Goal: Transaction & Acquisition: Purchase product/service

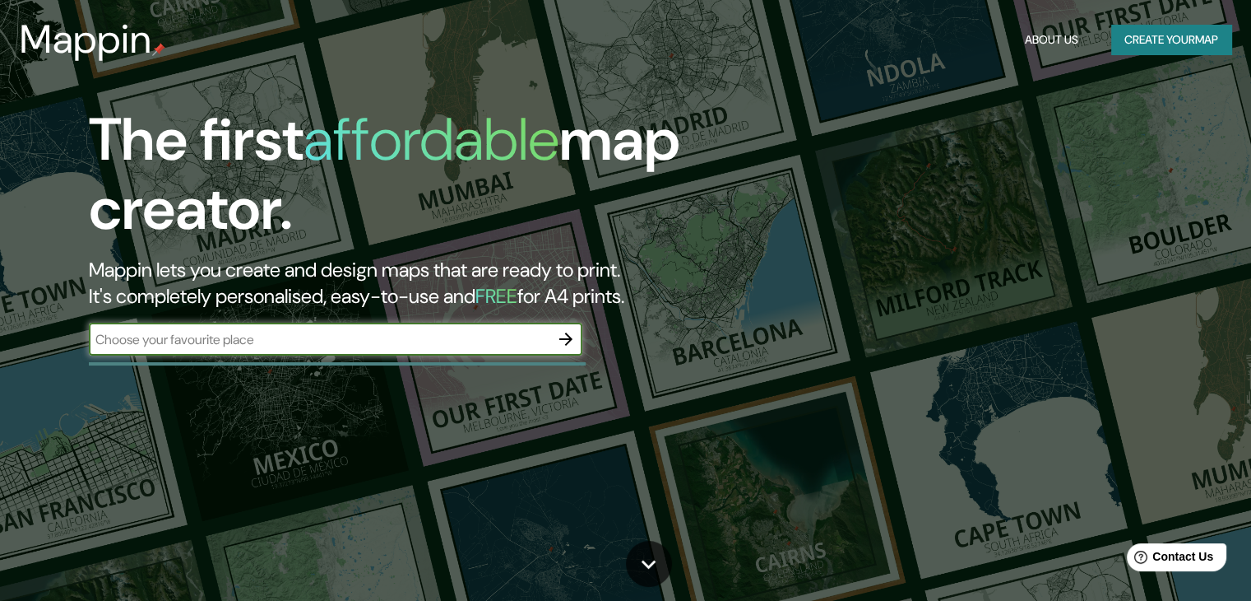
click at [390, 324] on div "​" at bounding box center [336, 339] width 494 height 33
type input "[GEOGRAPHIC_DATA][PERSON_NAME]"
click at [572, 339] on icon "button" at bounding box center [565, 338] width 13 height 13
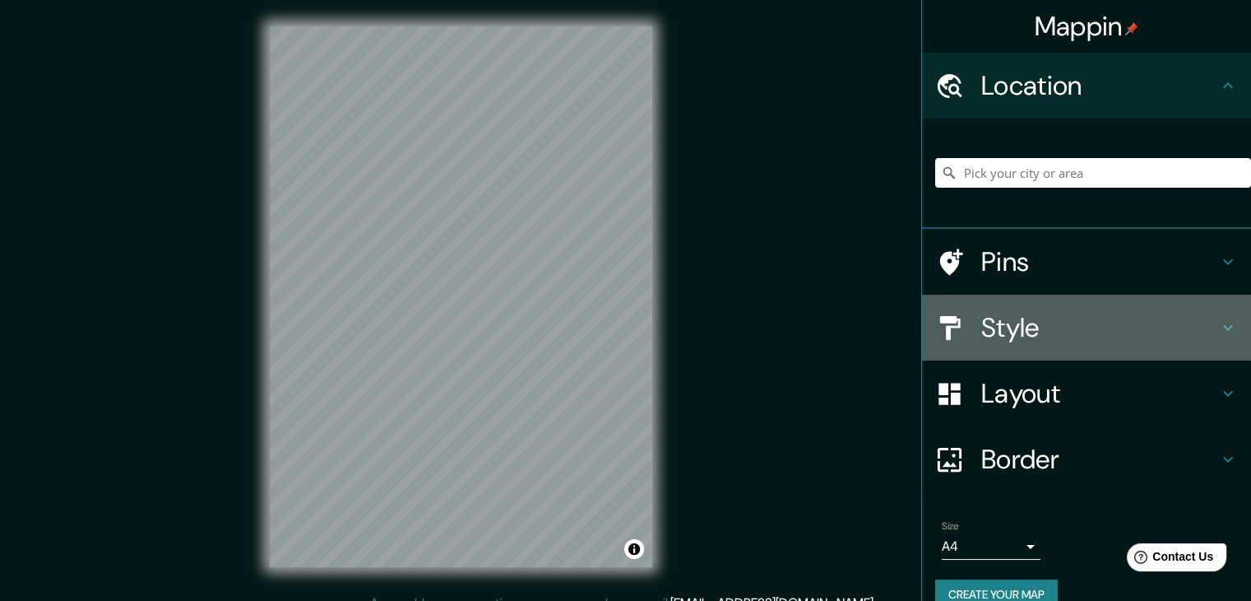
click at [1016, 339] on h4 "Style" at bounding box center [1100, 327] width 237 height 33
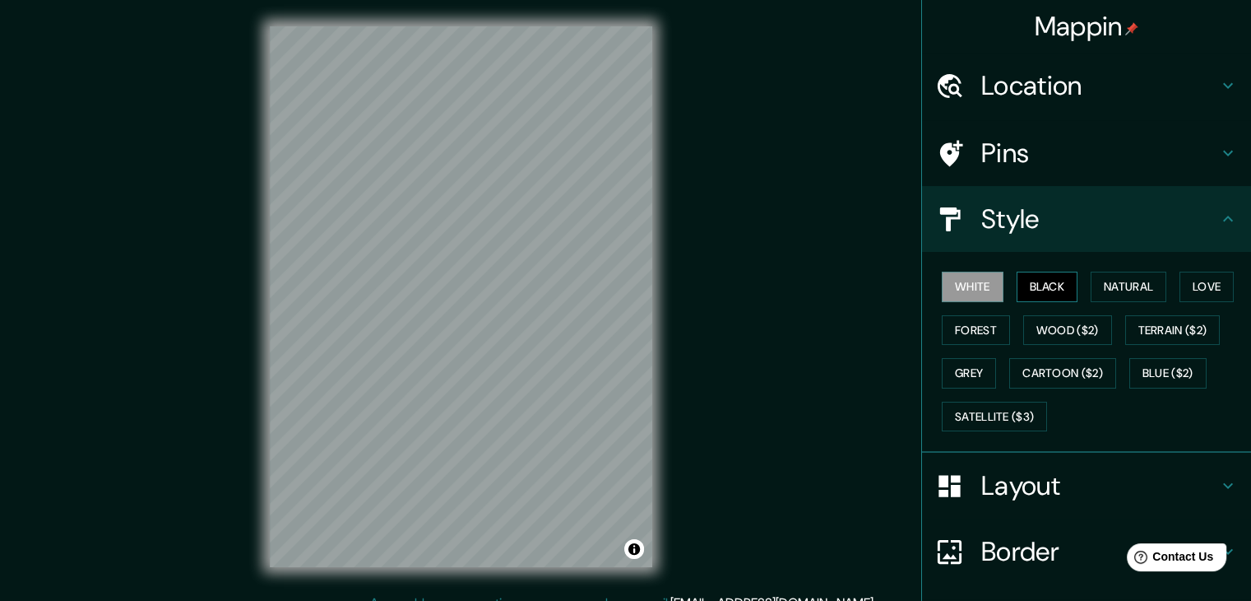
click at [1024, 278] on button "Black" at bounding box center [1048, 287] width 62 height 30
click at [974, 287] on button "White" at bounding box center [973, 287] width 62 height 30
click at [974, 335] on button "Forest" at bounding box center [976, 330] width 68 height 30
click at [965, 374] on button "Grey" at bounding box center [969, 373] width 54 height 30
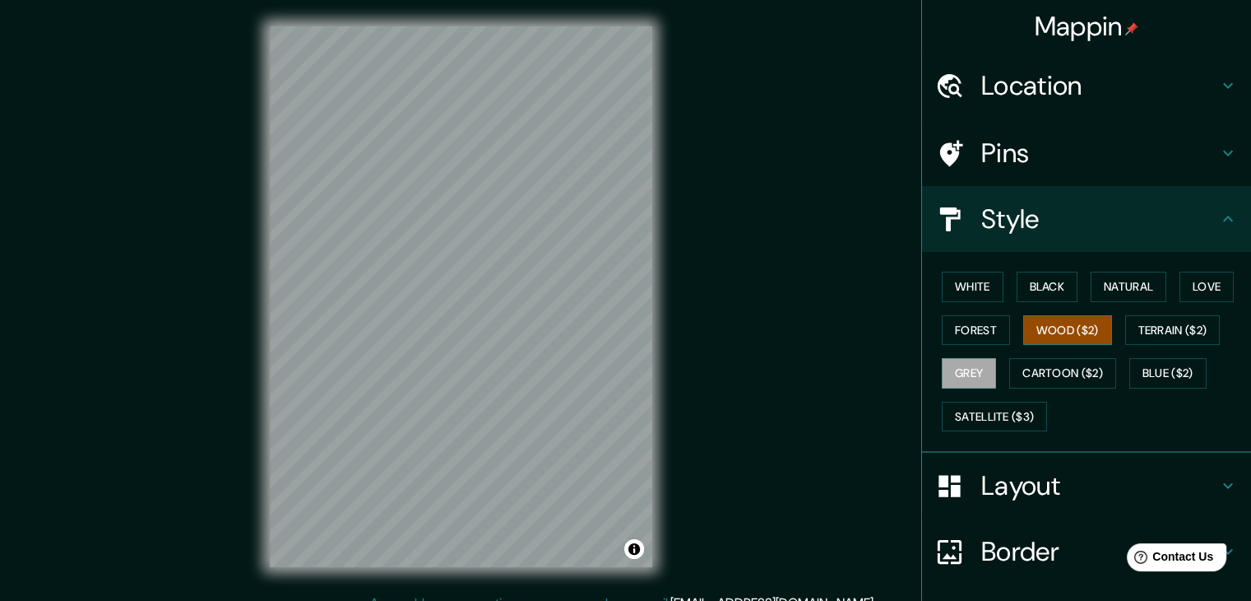
click at [1050, 330] on button "Wood ($2)" at bounding box center [1068, 330] width 89 height 30
click at [999, 499] on h4 "Layout" at bounding box center [1100, 485] width 237 height 33
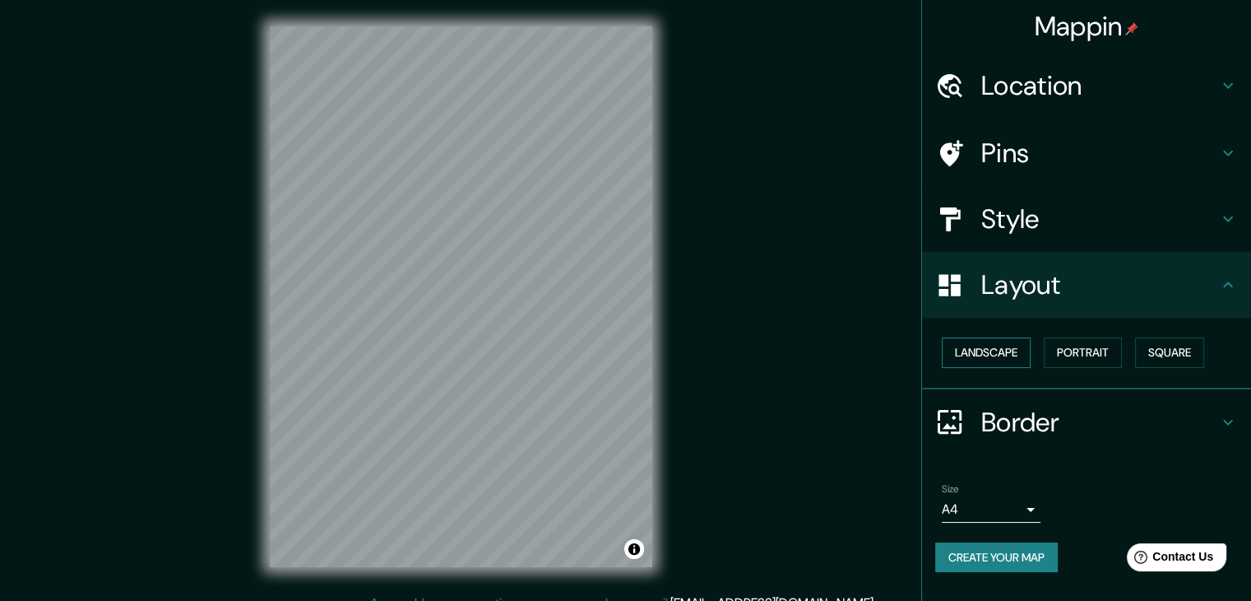
click at [1007, 354] on button "Landscape" at bounding box center [986, 352] width 89 height 30
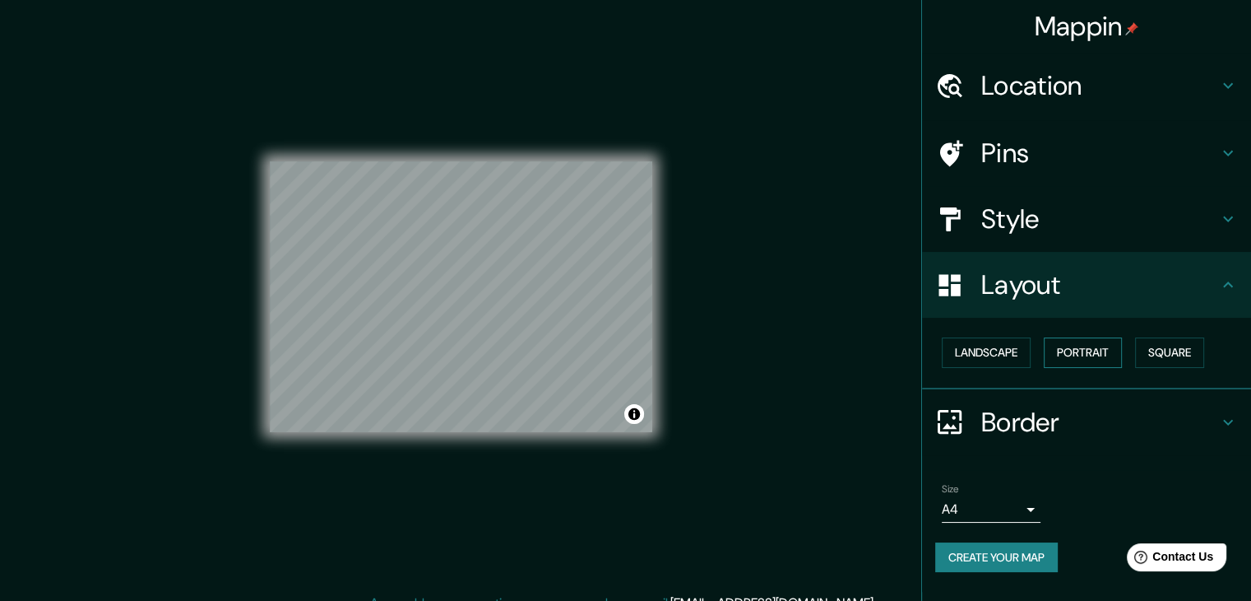
click at [1118, 355] on button "Portrait" at bounding box center [1083, 352] width 78 height 30
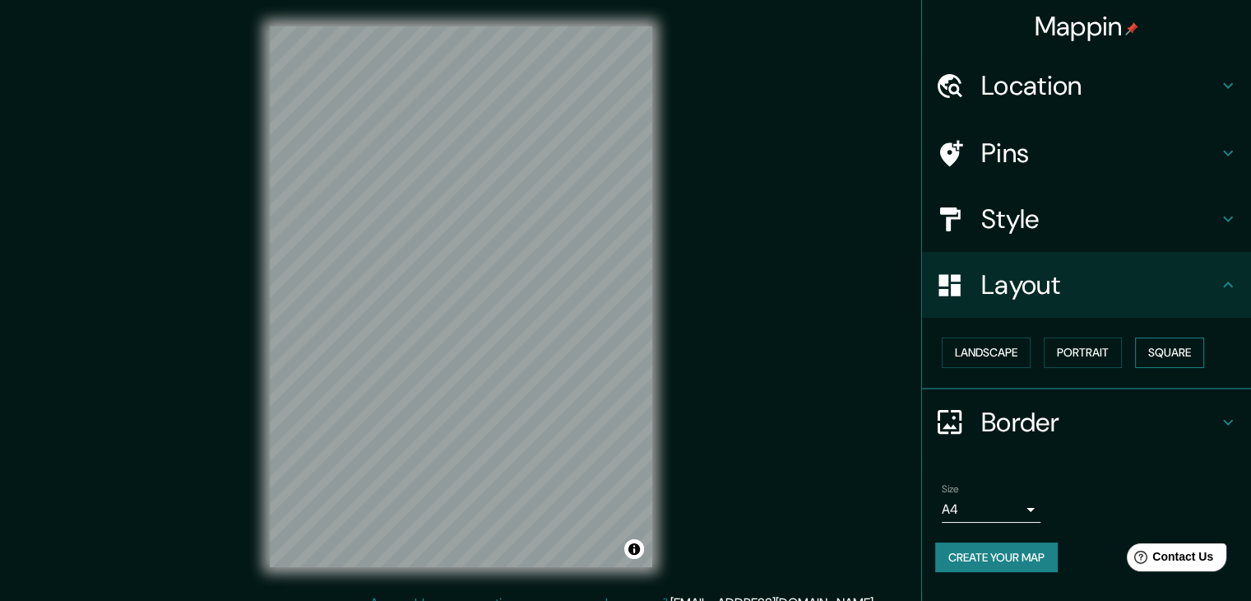
click at [1180, 356] on button "Square" at bounding box center [1169, 352] width 69 height 30
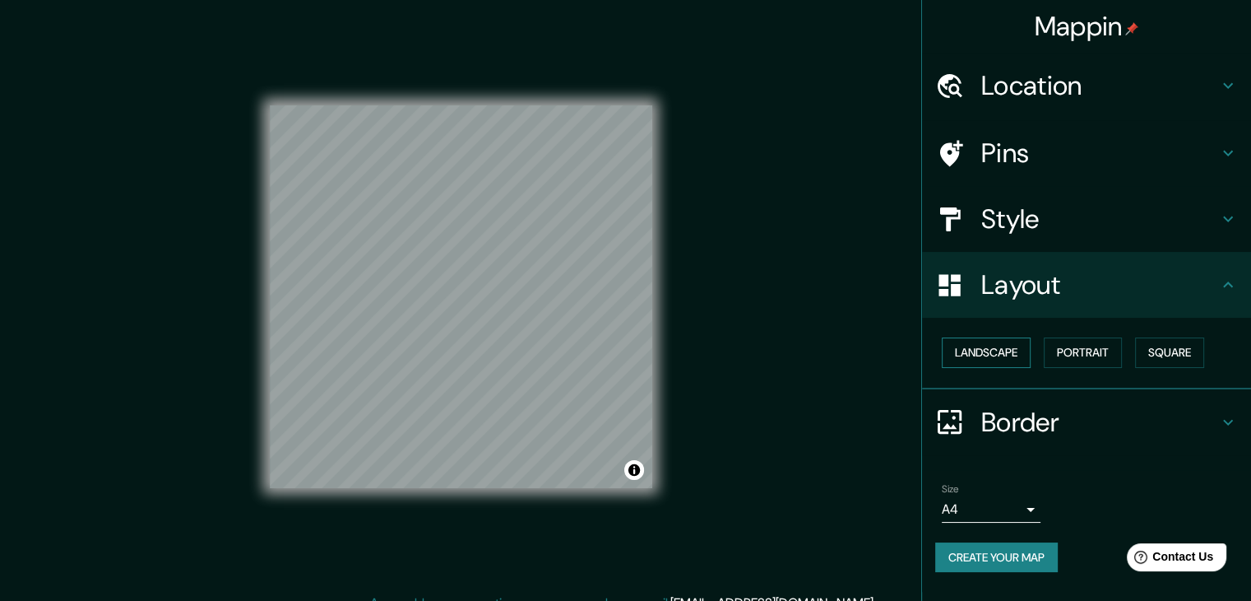
click at [1000, 356] on button "Landscape" at bounding box center [986, 352] width 89 height 30
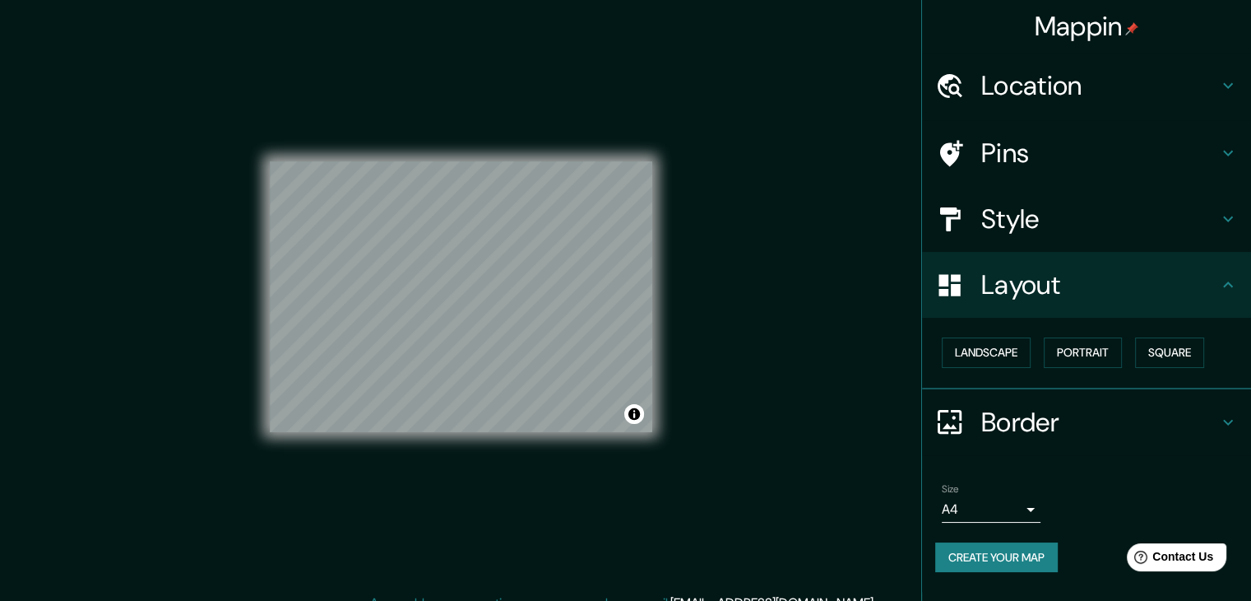
click at [671, 456] on div "© Mapbox © OpenStreetMap Improve this map" at bounding box center [461, 296] width 435 height 593
click at [964, 508] on body "Mappin Location Pins Style Layout Landscape Portrait Square Border Choose a bor…" at bounding box center [625, 300] width 1251 height 601
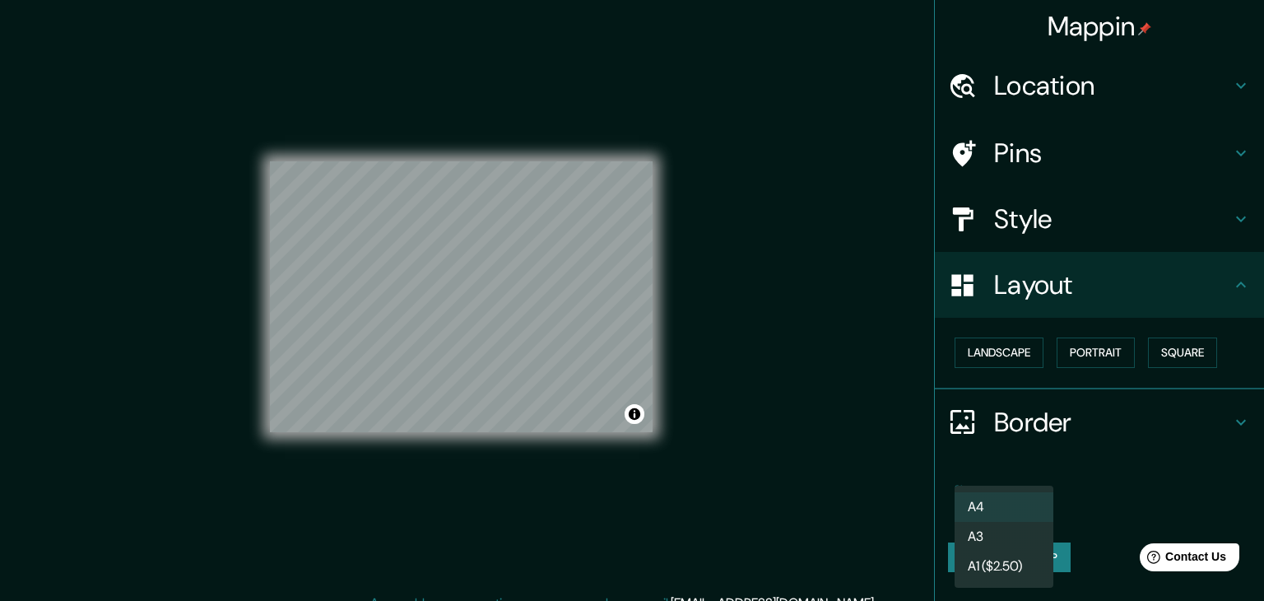
click at [996, 537] on li "A3" at bounding box center [1003, 537] width 99 height 30
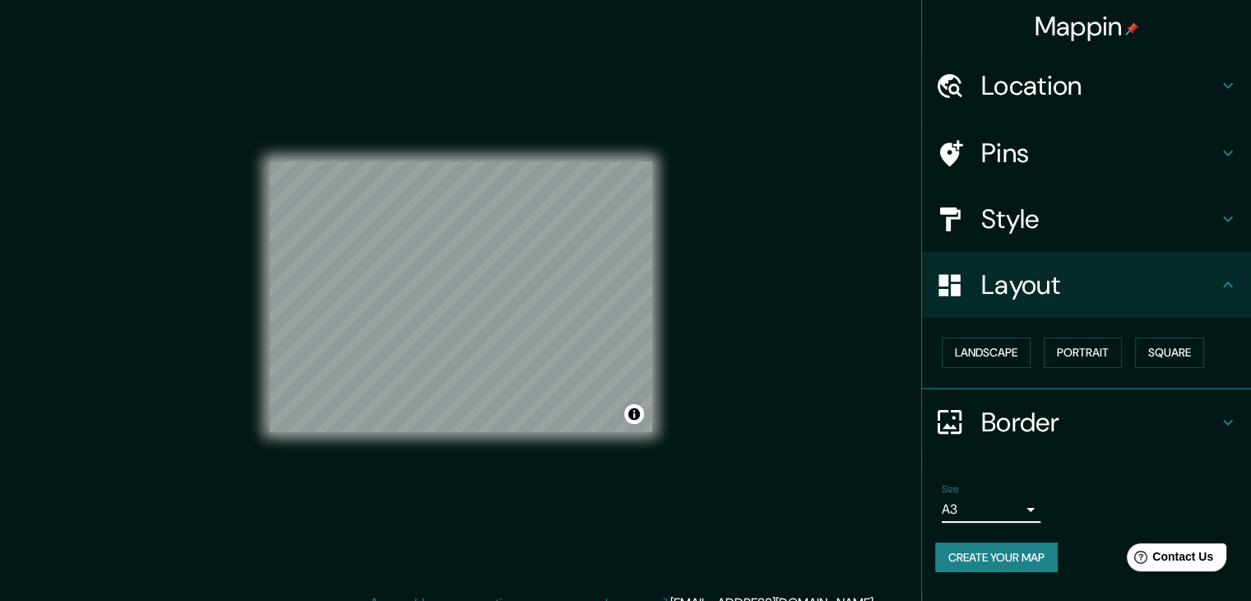
click at [981, 514] on body "Mappin Location Pins Style Layout Landscape Portrait Square Border Choose a bor…" at bounding box center [625, 300] width 1251 height 601
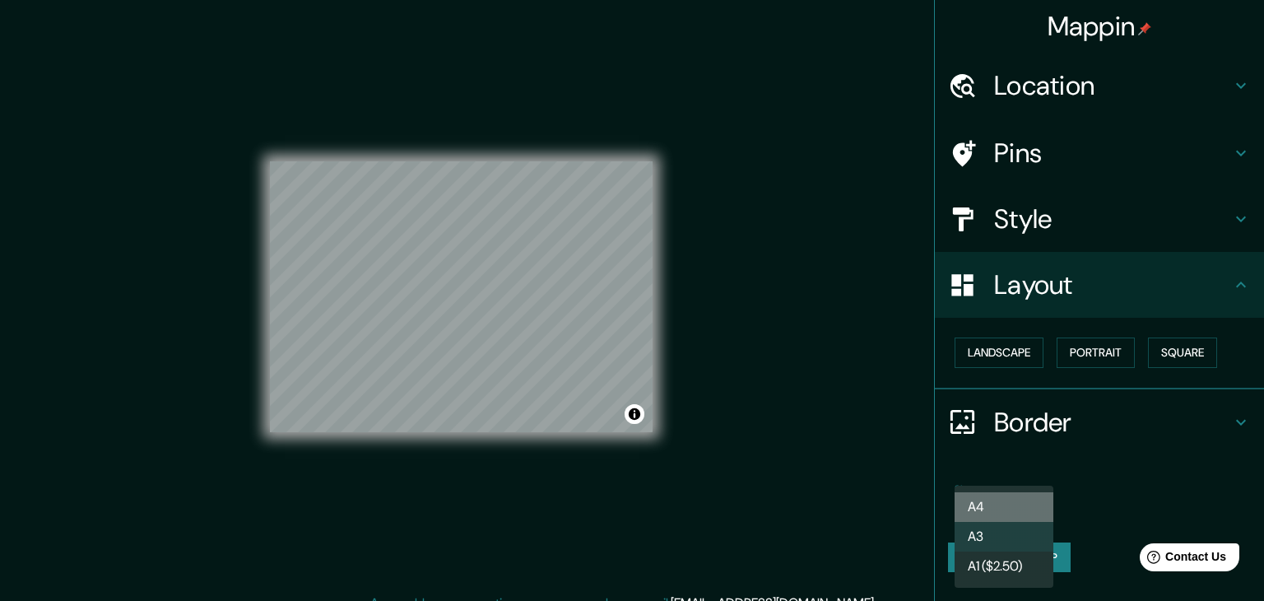
click at [983, 509] on li "A4" at bounding box center [1003, 507] width 99 height 30
type input "single"
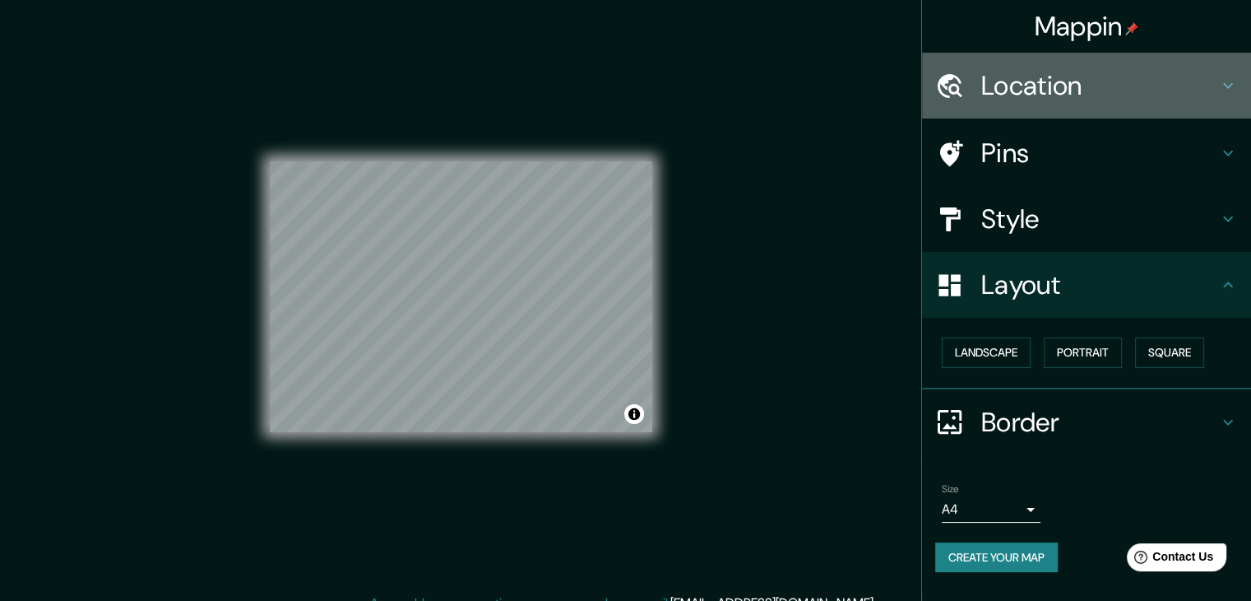
click at [1033, 95] on h4 "Location" at bounding box center [1100, 85] width 237 height 33
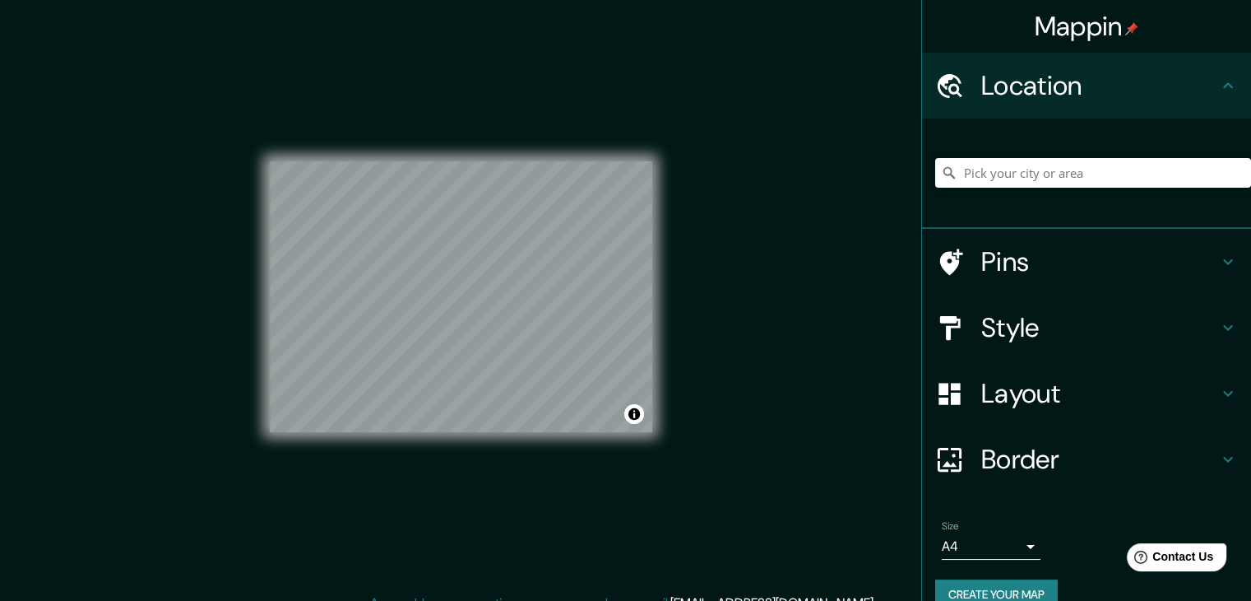
click at [1027, 253] on h4 "Pins" at bounding box center [1100, 261] width 237 height 33
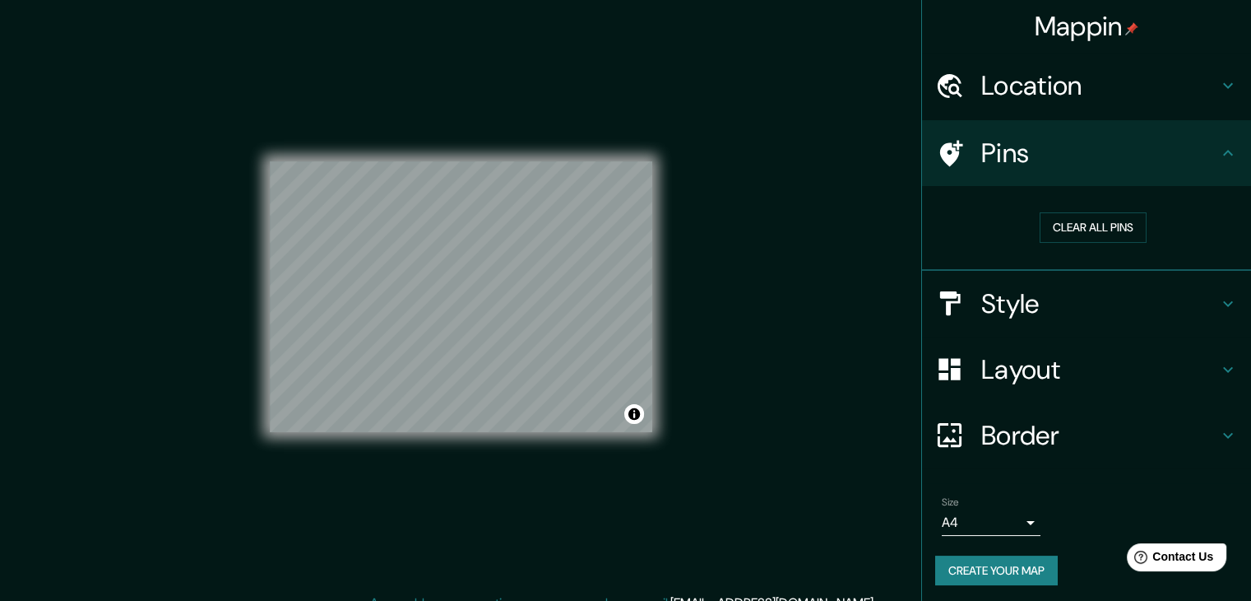
click at [1043, 302] on h4 "Style" at bounding box center [1100, 303] width 237 height 33
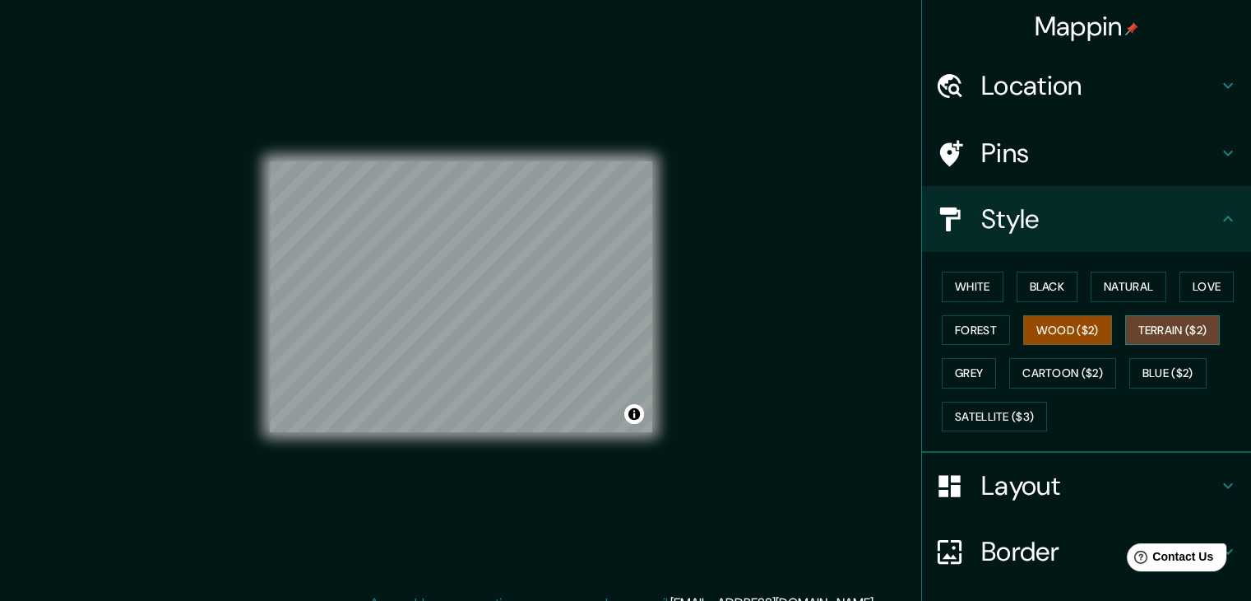
click at [1137, 328] on button "Terrain ($2)" at bounding box center [1173, 330] width 95 height 30
click at [1047, 329] on button "Wood ($2)" at bounding box center [1068, 330] width 89 height 30
click at [966, 329] on button "Forest" at bounding box center [976, 330] width 68 height 30
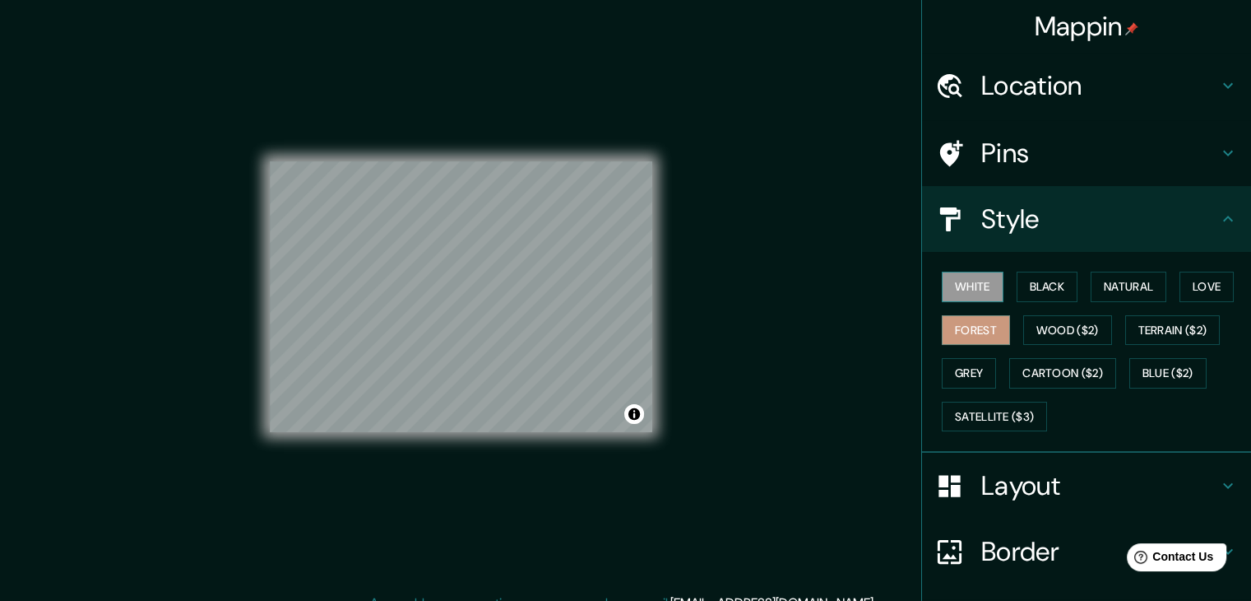
click at [958, 283] on button "White" at bounding box center [973, 287] width 62 height 30
click at [1033, 287] on button "Black" at bounding box center [1048, 287] width 62 height 30
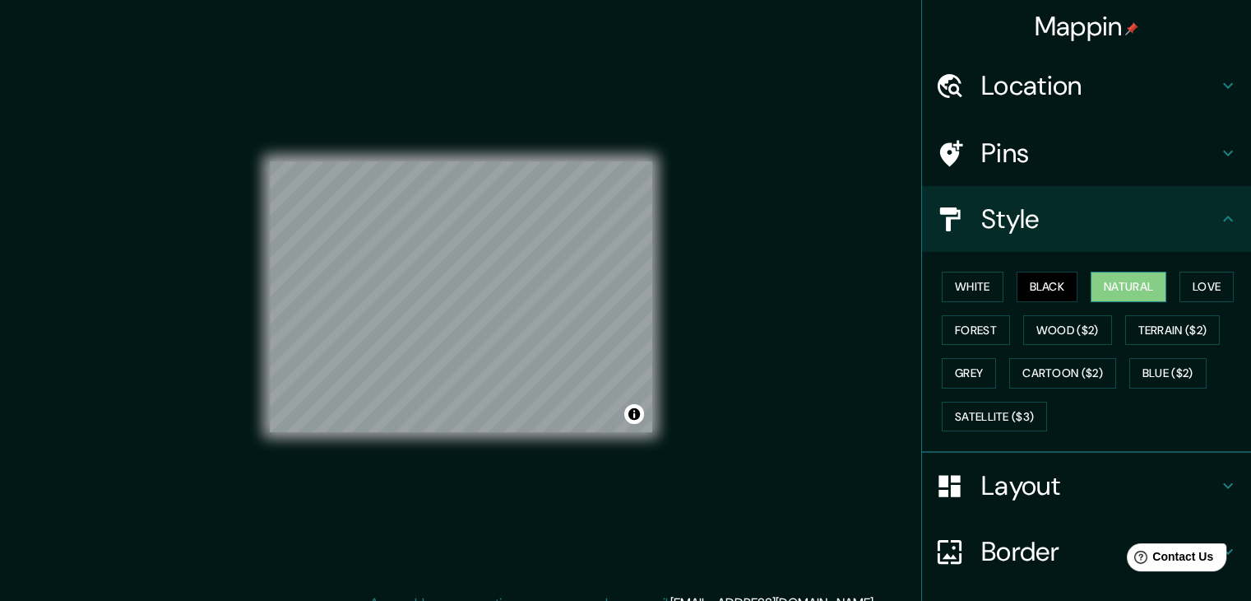
click at [1102, 296] on button "Natural" at bounding box center [1129, 287] width 76 height 30
click at [1181, 290] on button "Love" at bounding box center [1207, 287] width 54 height 30
click at [1110, 295] on button "Natural" at bounding box center [1129, 287] width 76 height 30
click at [1003, 587] on ul "Location Pins Style White Black Natural Love Forest Wood ($2) Terrain ($2) Grey…" at bounding box center [1086, 387] width 329 height 669
click at [1001, 557] on h4 "Border" at bounding box center [1100, 551] width 237 height 33
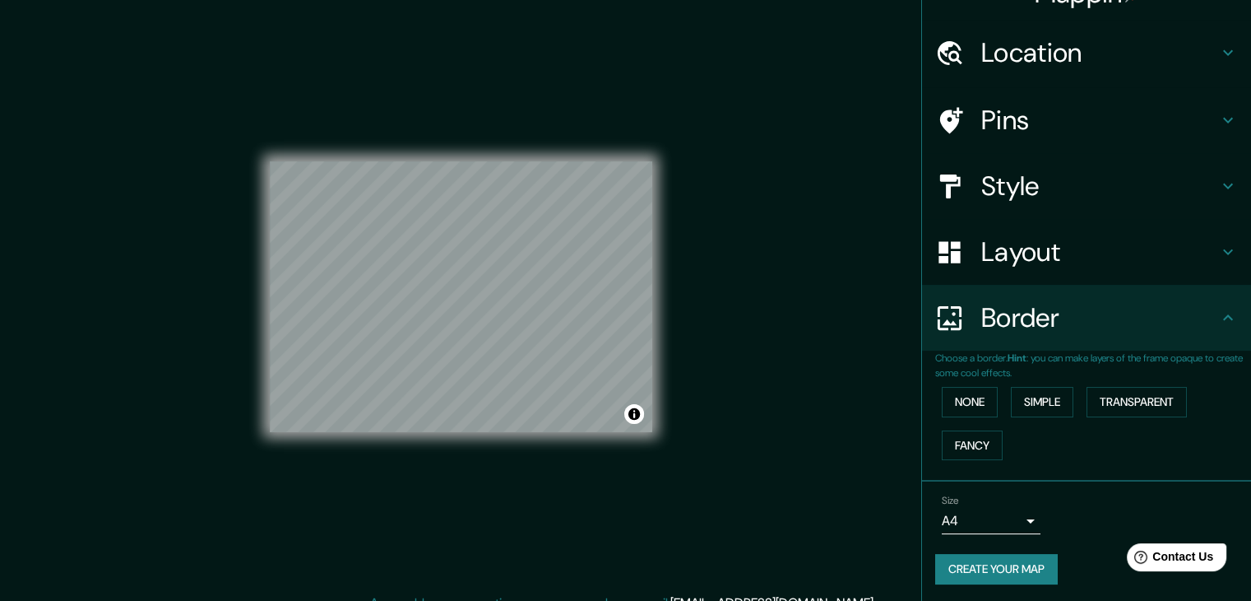
scroll to position [35, 0]
click at [1033, 406] on button "Simple" at bounding box center [1042, 400] width 63 height 30
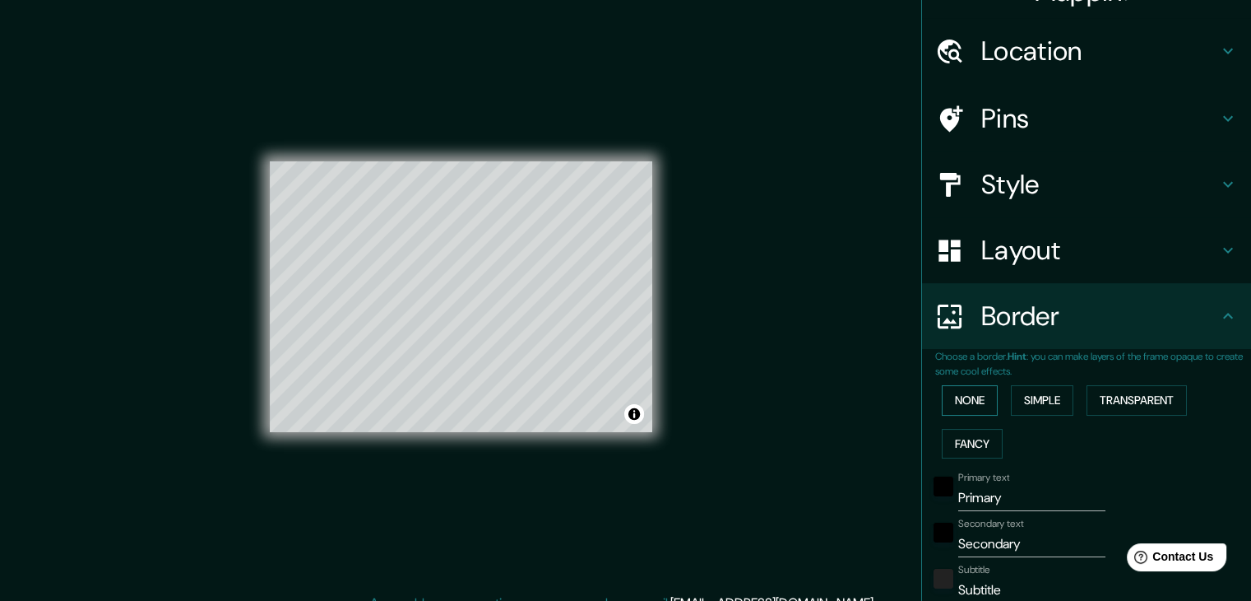
click at [954, 400] on button "None" at bounding box center [970, 400] width 56 height 30
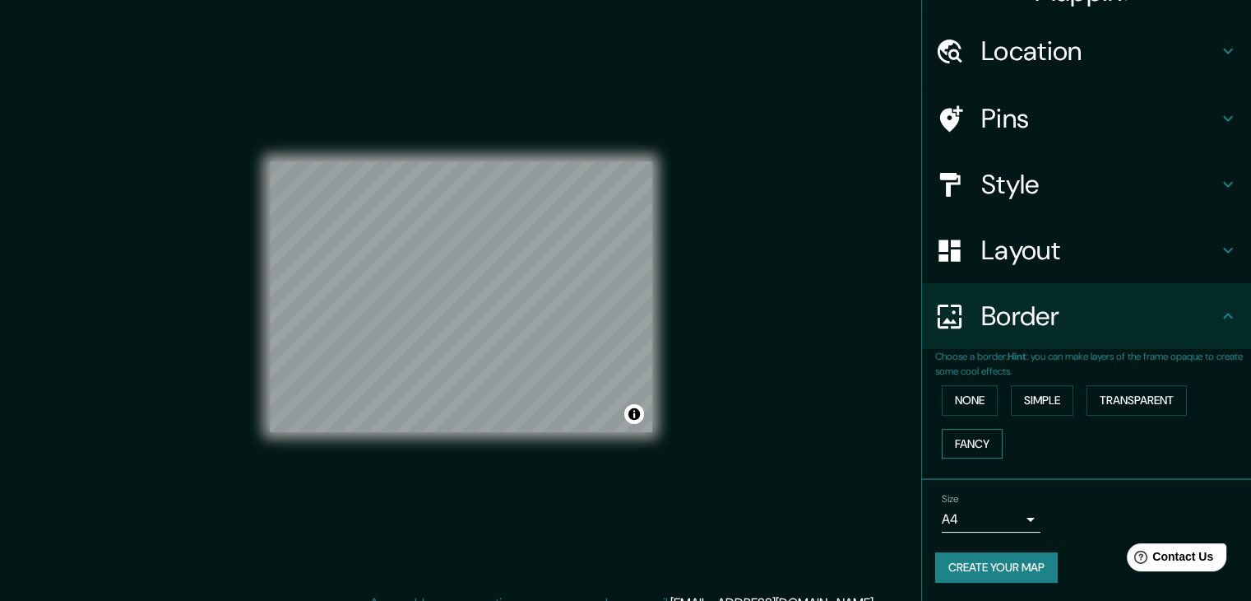
click at [954, 442] on button "Fancy" at bounding box center [972, 444] width 61 height 30
